Goal: Go to known website: Access a specific website the user already knows

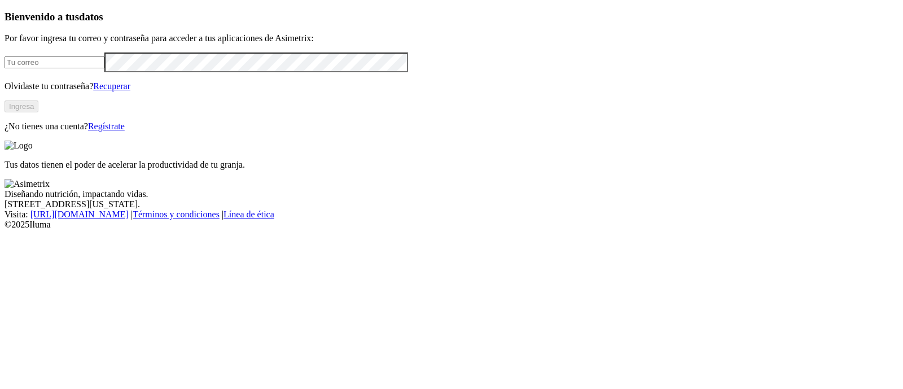
type input "[PERSON_NAME][EMAIL_ADDRESS][PERSON_NAME][DOMAIN_NAME]"
click at [38, 112] on button "Ingresa" at bounding box center [22, 106] width 34 height 12
